Goal: Task Accomplishment & Management: Manage account settings

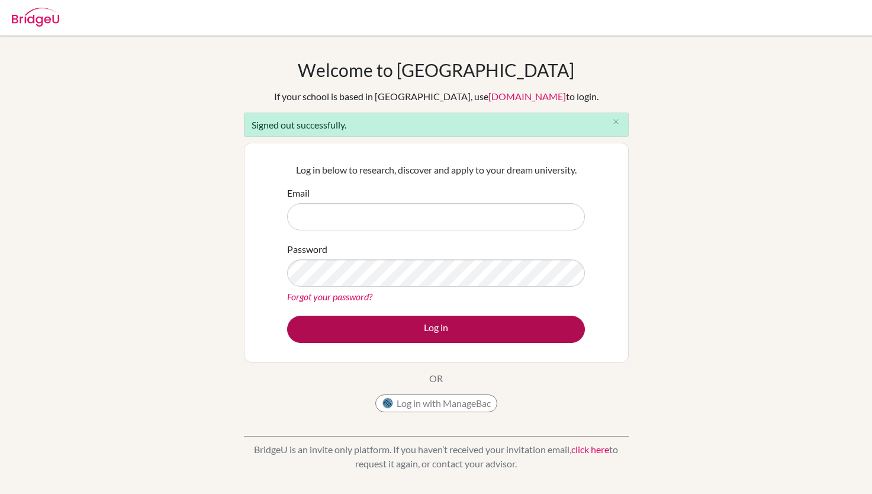
type input "[EMAIL_ADDRESS][DOMAIN_NAME]"
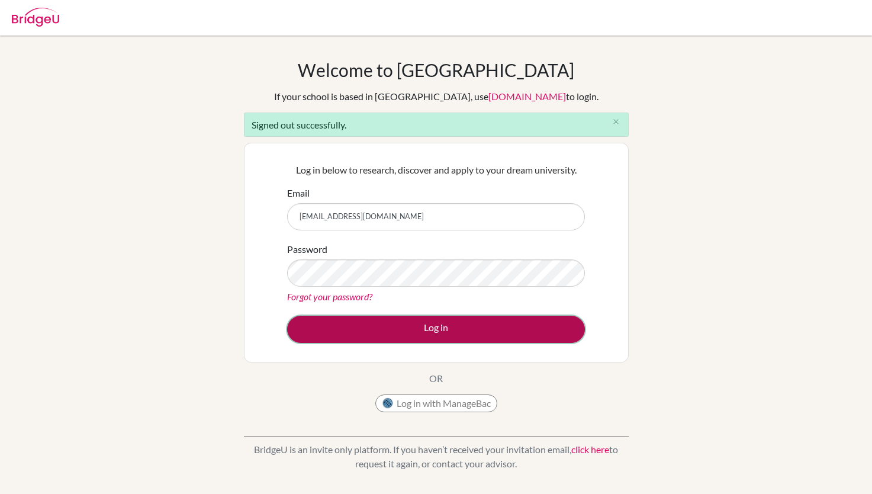
click at [545, 323] on button "Log in" at bounding box center [436, 329] width 298 height 27
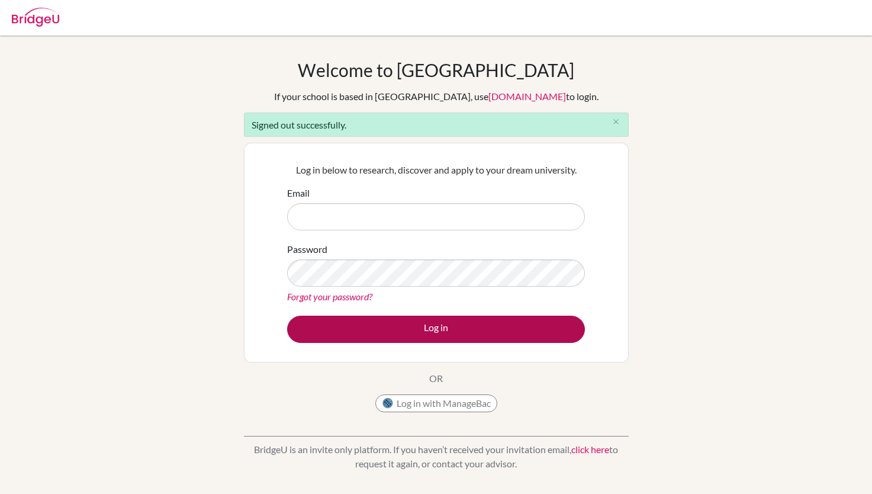
type input "[EMAIL_ADDRESS][DOMAIN_NAME]"
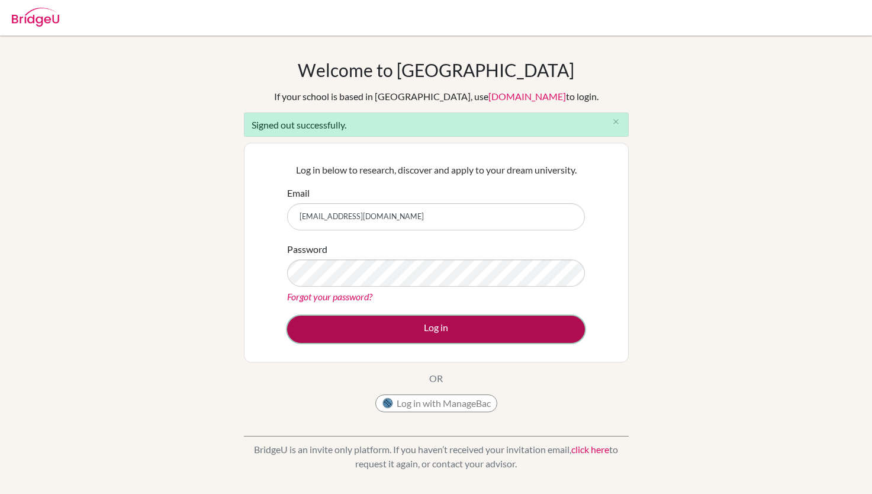
click at [378, 324] on button "Log in" at bounding box center [436, 329] width 298 height 27
